Goal: Task Accomplishment & Management: Use online tool/utility

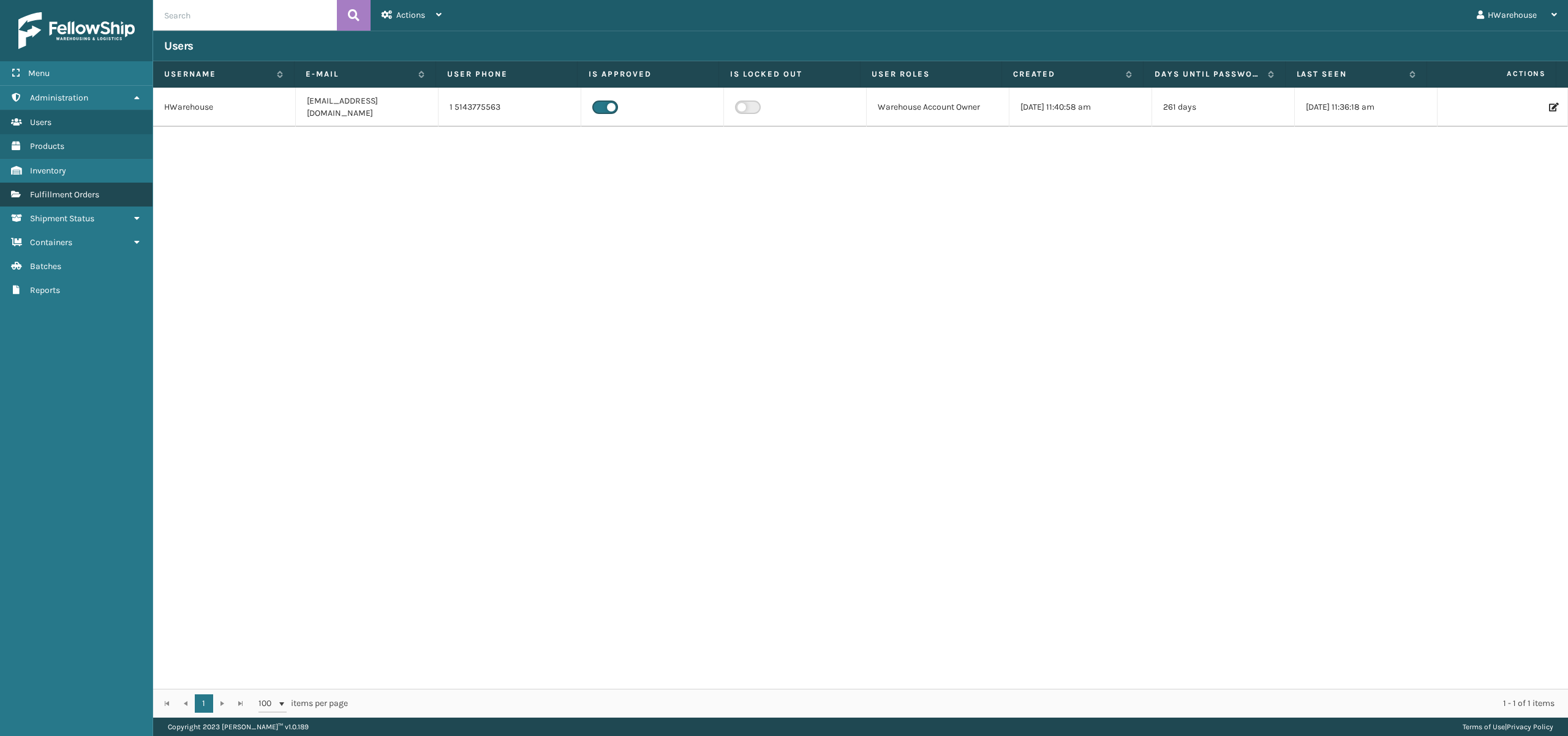
click at [60, 187] on link "Fulfillment Orders" at bounding box center [76, 194] width 153 height 24
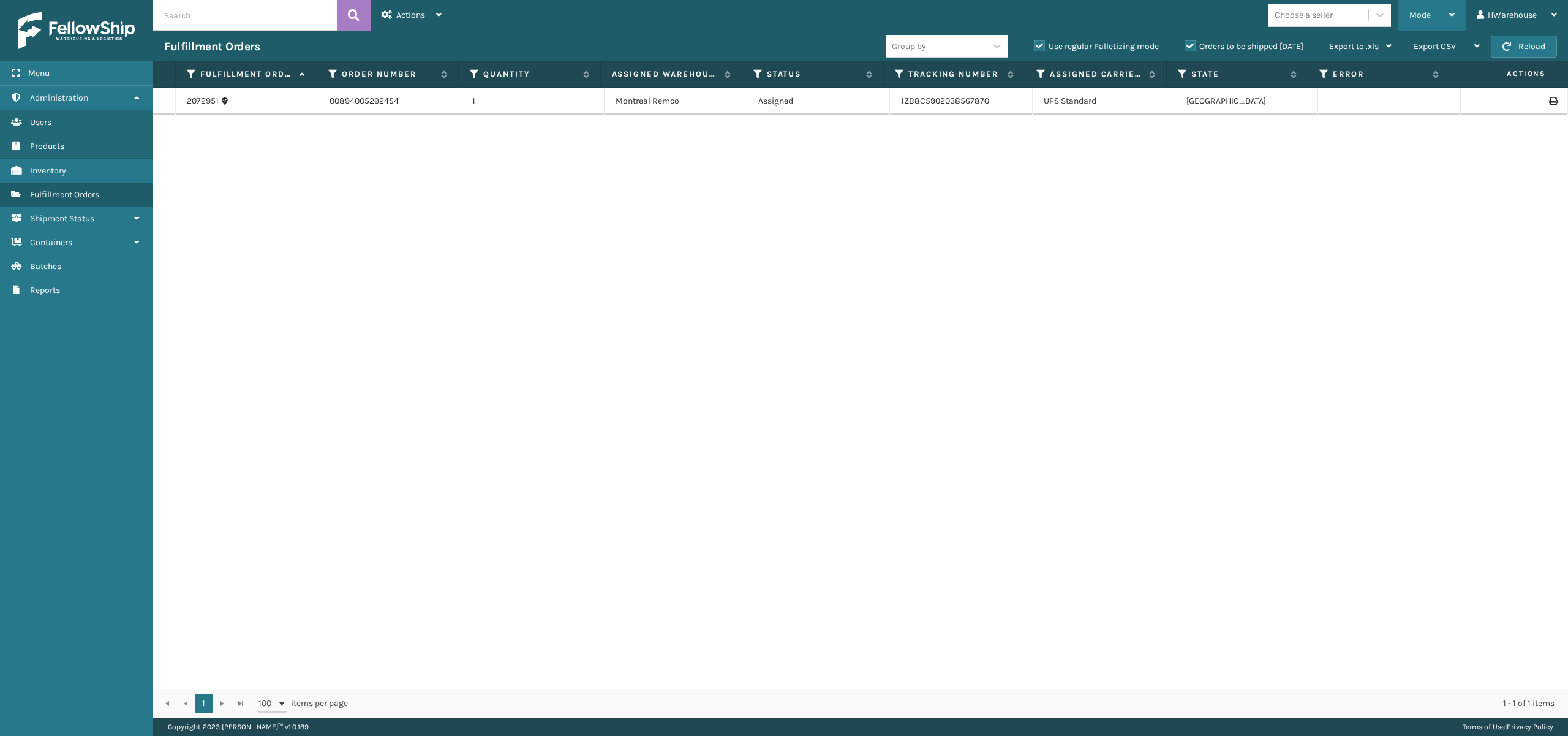
click at [1421, 11] on span "Mode" at bounding box center [1420, 14] width 21 height 11
click at [1334, 77] on li "Picking Mode" at bounding box center [1382, 81] width 164 height 33
click at [191, 98] on label at bounding box center [191, 100] width 11 height 11
click at [187, 98] on input "checkbox" at bounding box center [187, 99] width 1 height 8
checkbox input "true"
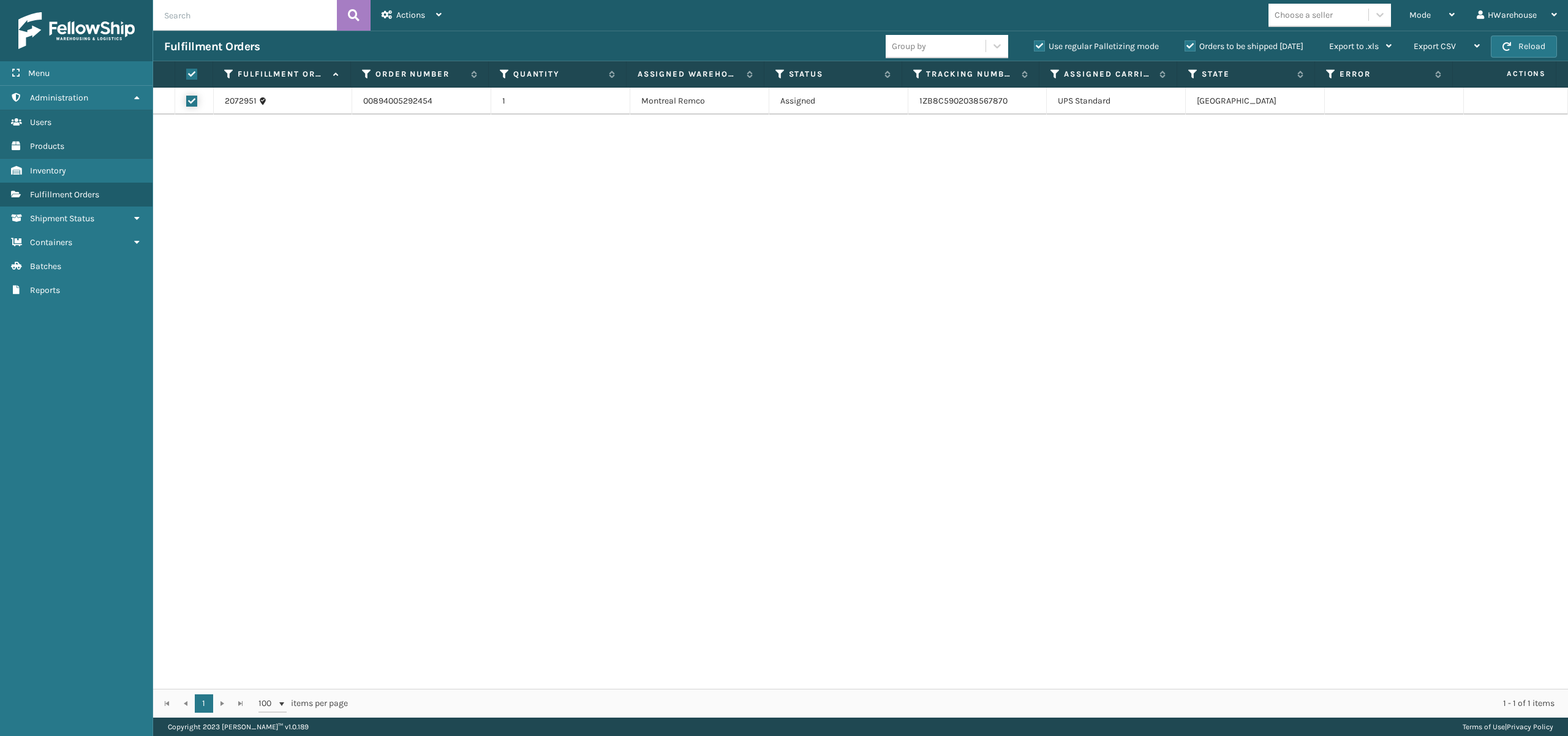
checkbox input "true"
click at [410, 11] on span "Actions" at bounding box center [411, 14] width 29 height 11
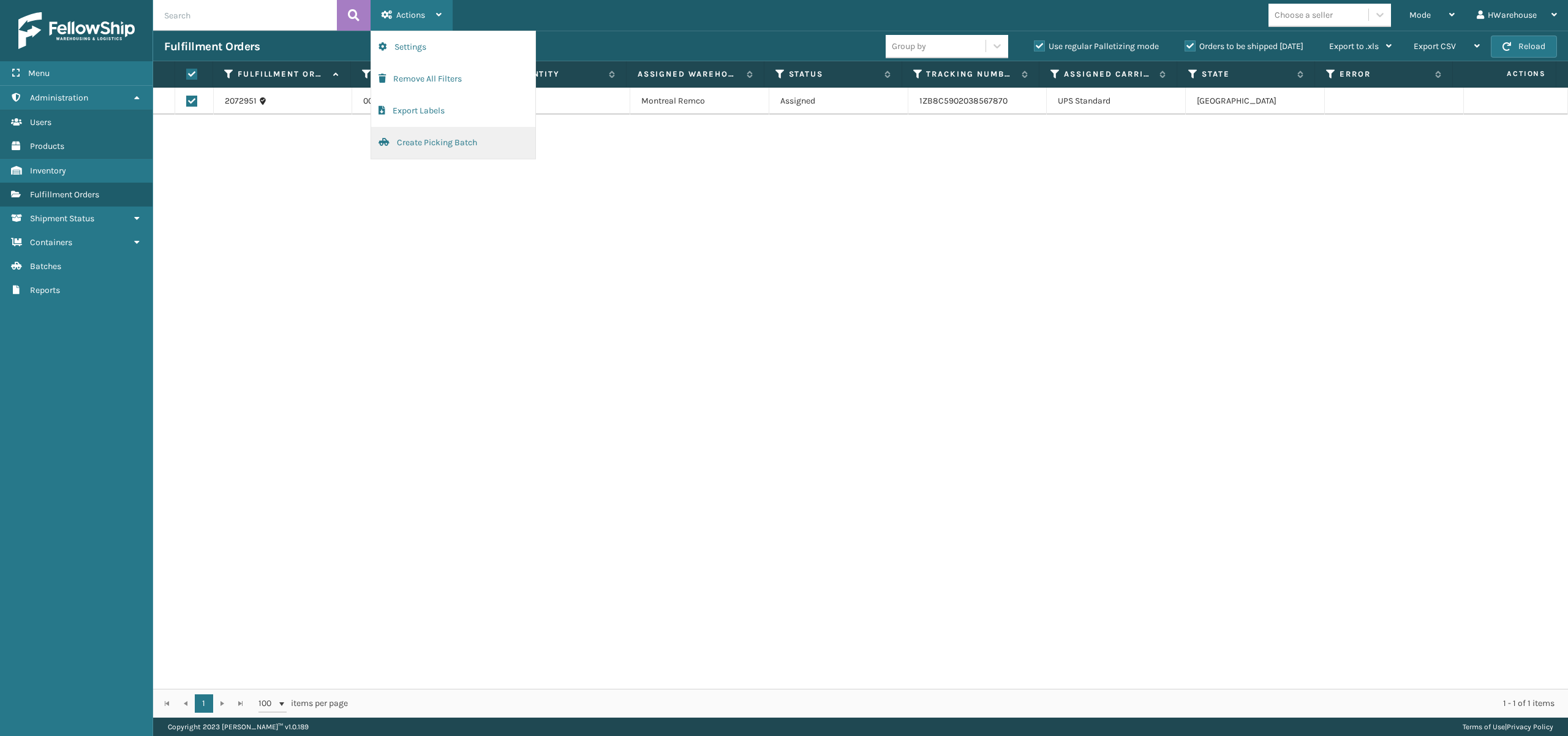
click at [436, 140] on button "Create Picking Batch" at bounding box center [453, 142] width 164 height 32
